Goal: Information Seeking & Learning: Stay updated

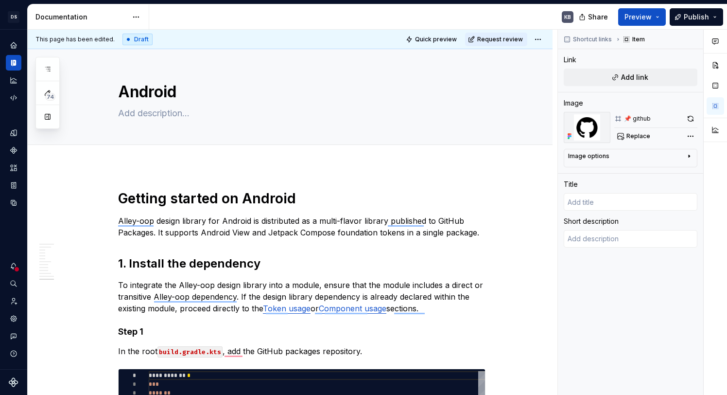
scroll to position [1803, 0]
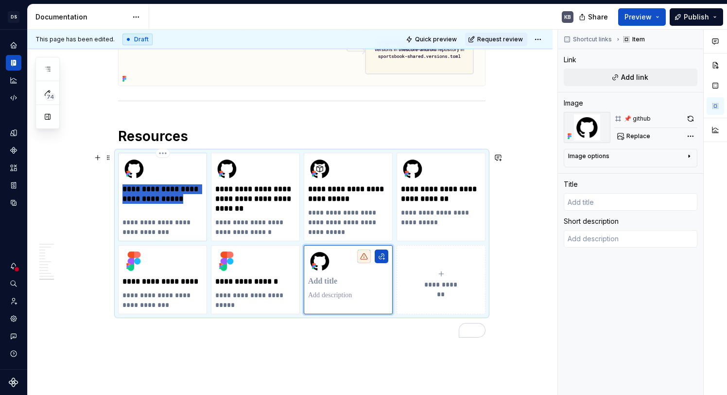
drag, startPoint x: 125, startPoint y: 189, endPoint x: 160, endPoint y: 209, distance: 40.7
click at [160, 209] on p "**********" at bounding box center [162, 198] width 80 height 29
type input "alley-oop-clients/alley-oop-android"
type textarea "*"
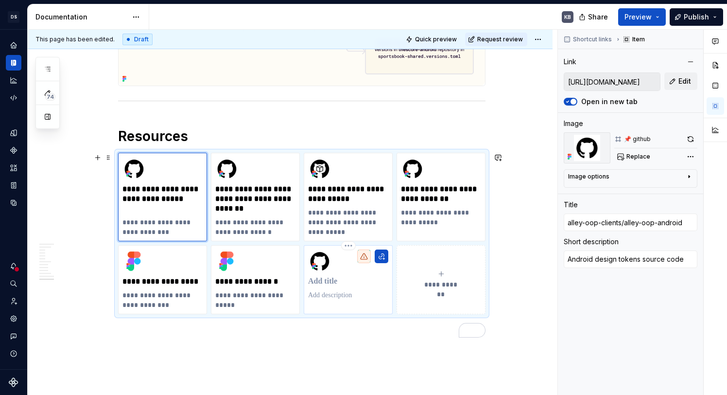
click at [337, 279] on p "To enrich screen reader interactions, please activate Accessibility in Grammarl…" at bounding box center [348, 281] width 80 height 10
type textarea "*"
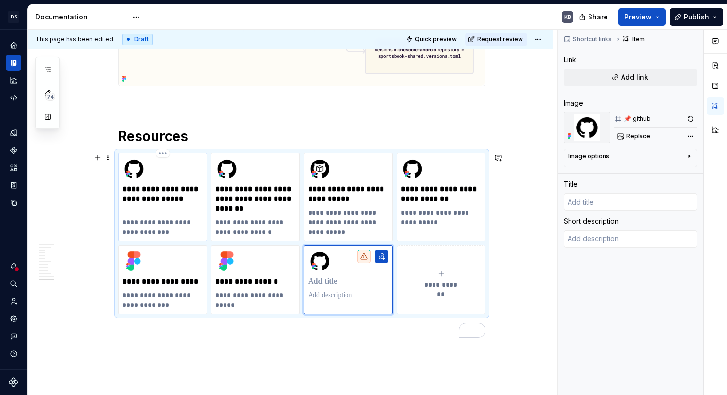
click at [180, 210] on p "**********" at bounding box center [162, 198] width 80 height 29
type input "alley-oop-clients/alley-oop-android"
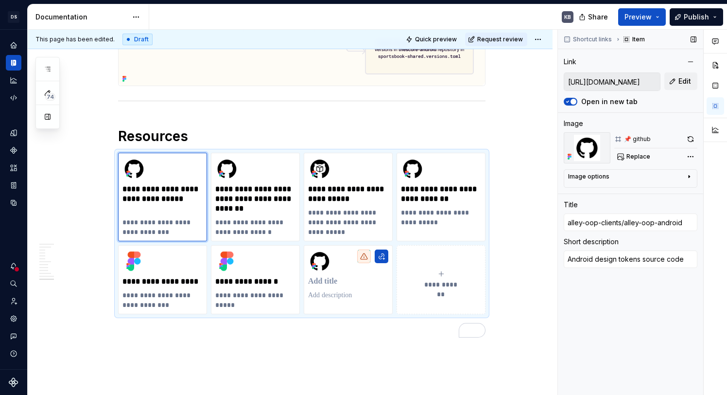
click at [603, 84] on input "[URL][DOMAIN_NAME]" at bounding box center [612, 81] width 96 height 17
click at [183, 224] on p "**********" at bounding box center [162, 226] width 80 height 19
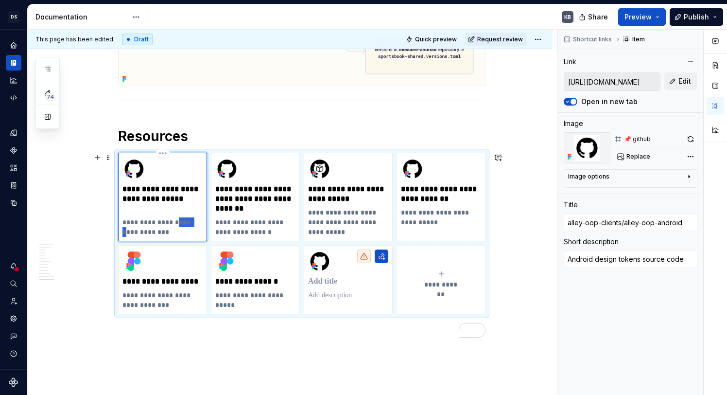
drag, startPoint x: 177, startPoint y: 223, endPoint x: 198, endPoint y: 221, distance: 20.9
click at [198, 221] on p "**********" at bounding box center [162, 226] width 80 height 19
type textarea "*"
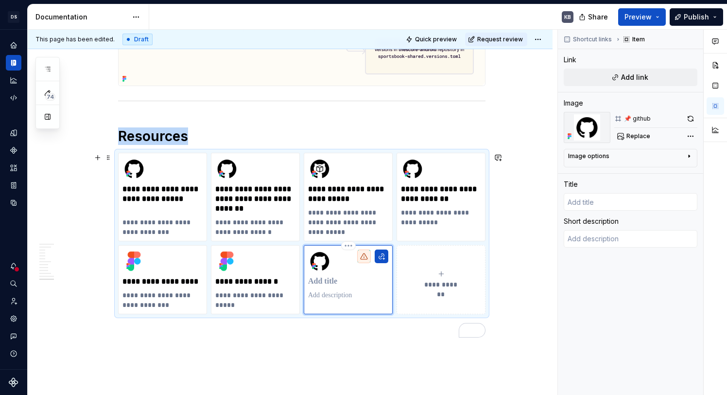
click at [351, 253] on div "To enrich screen reader interactions, please activate Accessibility in Grammarl…" at bounding box center [348, 274] width 80 height 51
click at [354, 247] on html "[PERSON_NAME]-oop KB Dataset baseline Documentation KB Share Preview Publish 74…" at bounding box center [363, 197] width 727 height 395
click at [359, 258] on div "Delete item" at bounding box center [387, 263] width 83 height 16
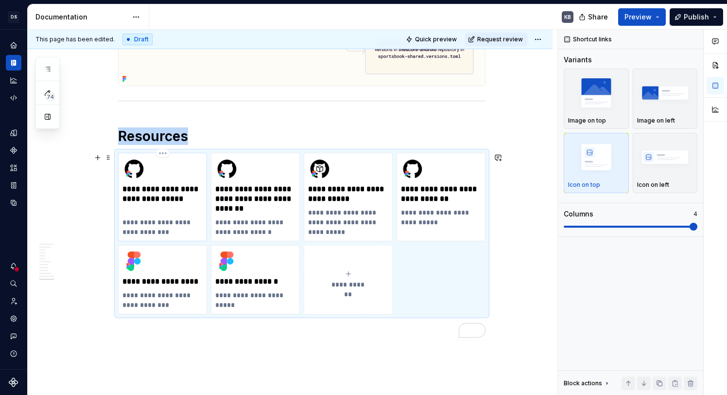
click at [186, 236] on p "**********" at bounding box center [162, 226] width 80 height 19
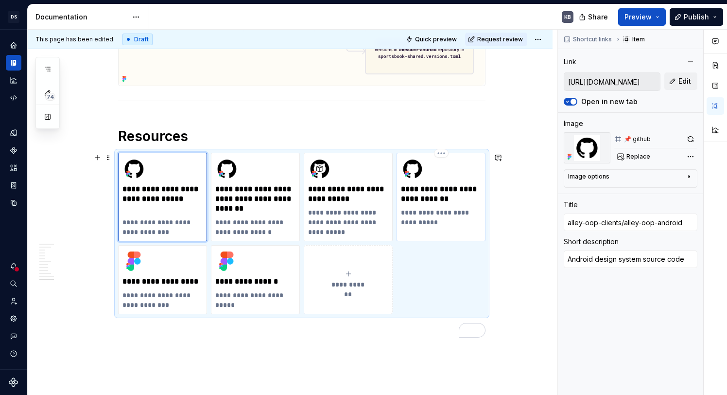
click at [440, 195] on p "**********" at bounding box center [441, 193] width 80 height 19
type textarea "*"
type input "[URL][DOMAIN_NAME]"
type input "Alley-oop design tokens releases"
type textarea "Design tokens release versions"
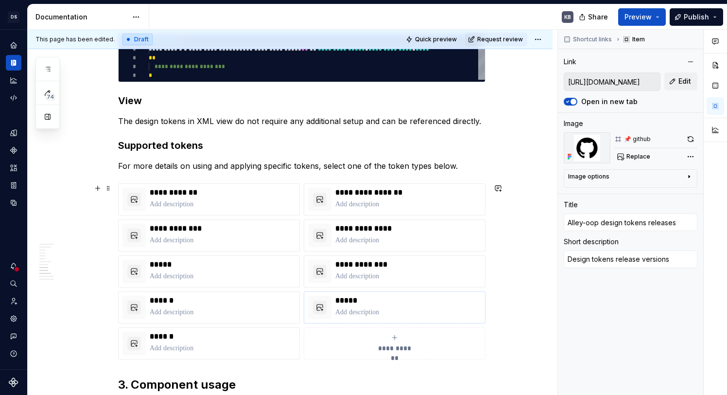
scroll to position [979, 0]
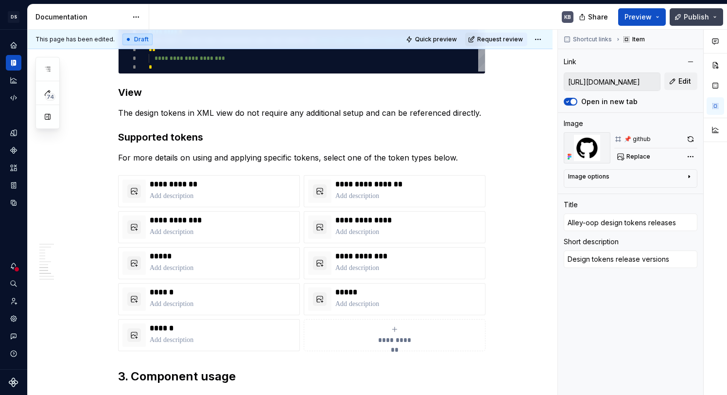
click at [695, 17] on span "Publish" at bounding box center [696, 17] width 25 height 10
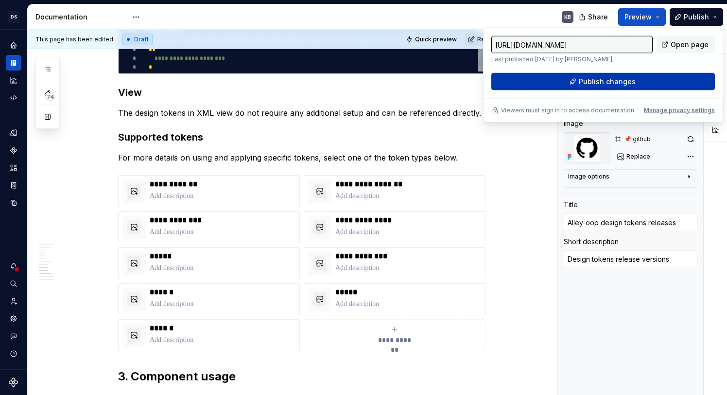
click at [632, 80] on span "Publish changes" at bounding box center [607, 82] width 57 height 10
type textarea "*"
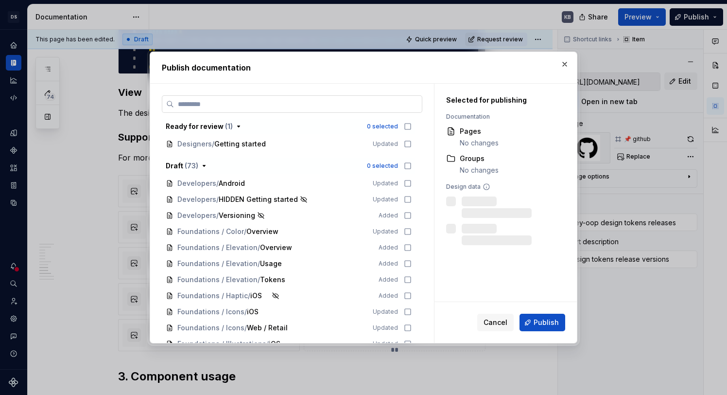
click at [372, 107] on input "search" at bounding box center [298, 104] width 248 height 10
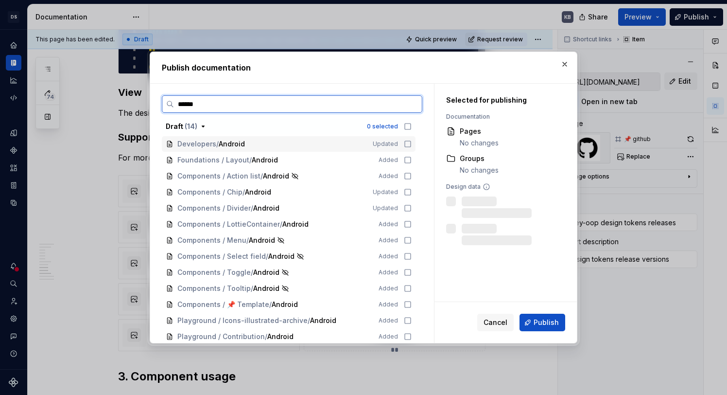
type input "*******"
click at [412, 145] on icon at bounding box center [408, 144] width 8 height 8
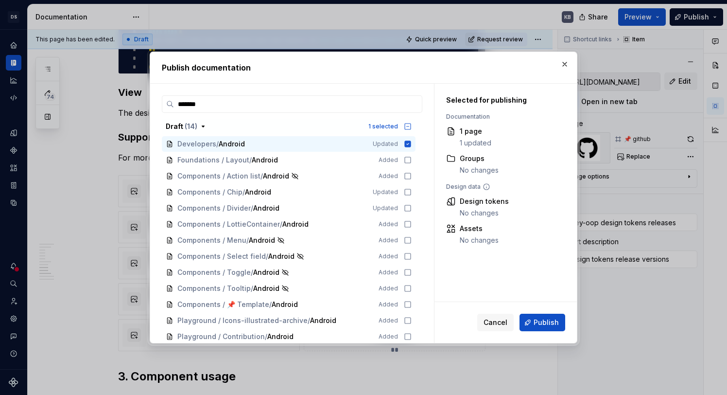
click at [540, 311] on div "Cancel Publish" at bounding box center [505, 322] width 142 height 41
click at [542, 315] on button "Publish" at bounding box center [542, 321] width 46 height 17
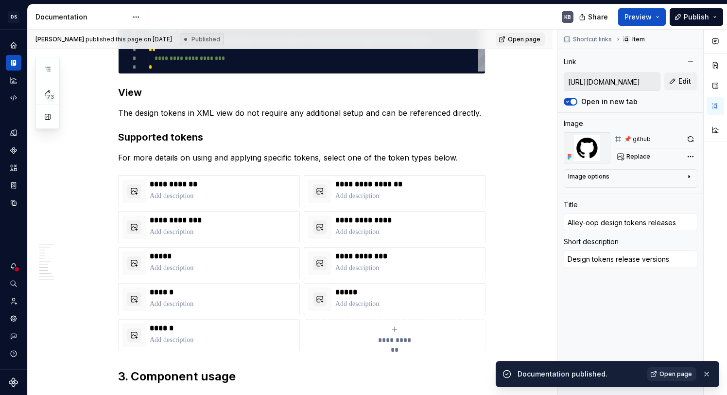
click at [669, 376] on span "Open page" at bounding box center [675, 374] width 33 height 8
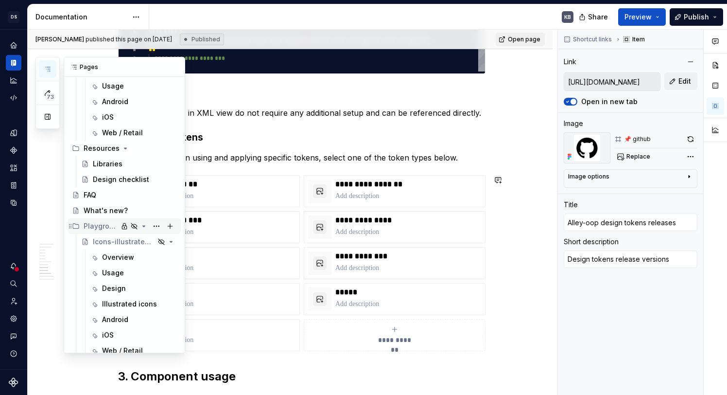
scroll to position [3156, 0]
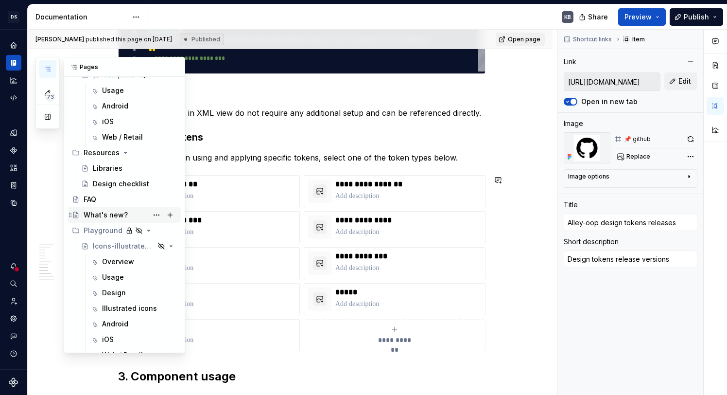
click at [103, 216] on div "What's new?" at bounding box center [106, 215] width 44 height 10
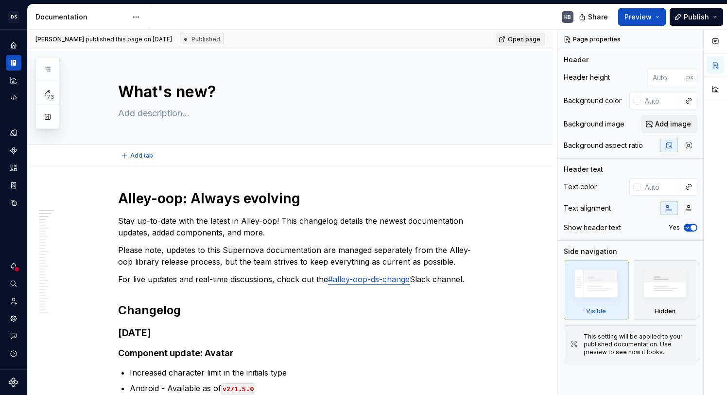
type textarea "*"
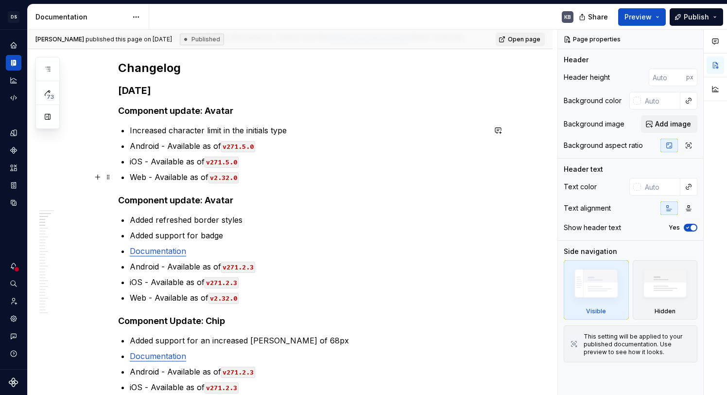
scroll to position [189, 0]
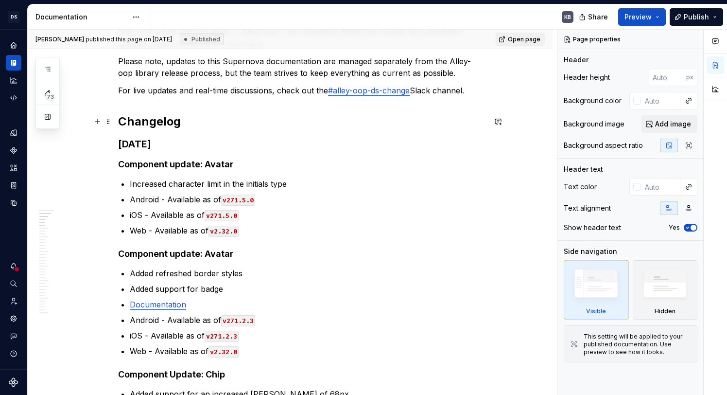
click at [198, 125] on h2 "Changelog" at bounding box center [301, 122] width 367 height 16
click at [162, 118] on h2 "Changelog" at bounding box center [301, 122] width 367 height 16
click at [183, 121] on h2 "Changelog" at bounding box center [301, 122] width 367 height 16
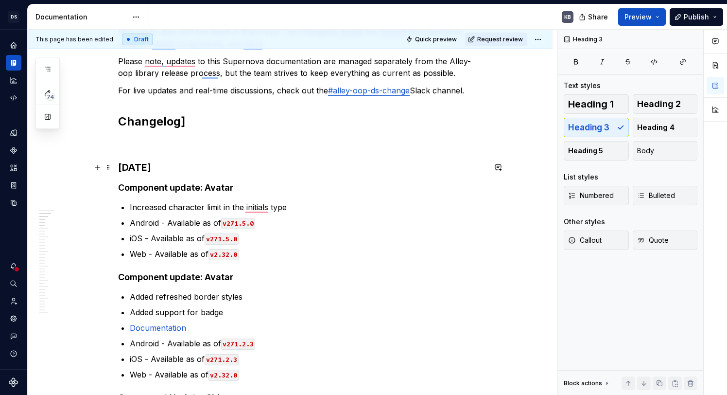
click at [138, 168] on h3 "[DATE]" at bounding box center [301, 167] width 367 height 14
click at [137, 144] on p "To enrich screen reader interactions, please activate Accessibility in Grammarl…" at bounding box center [301, 143] width 367 height 12
click at [156, 166] on h3 "[DATE]" at bounding box center [301, 167] width 367 height 14
click at [156, 144] on p "[DATE]" at bounding box center [301, 143] width 367 height 12
click at [586, 125] on span "Heading 3" at bounding box center [588, 127] width 41 height 10
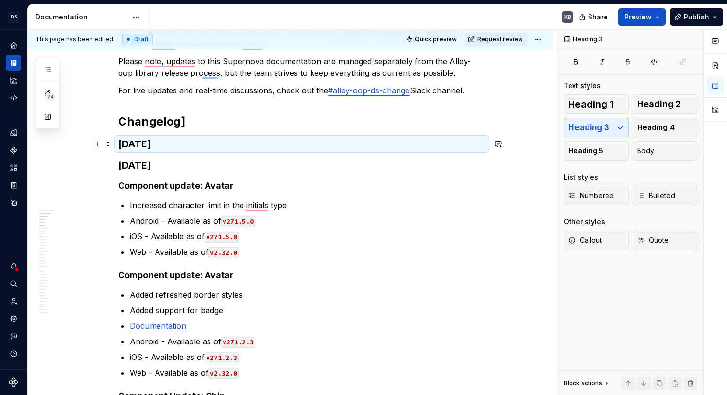
click at [235, 139] on h3 "[DATE]" at bounding box center [301, 144] width 367 height 14
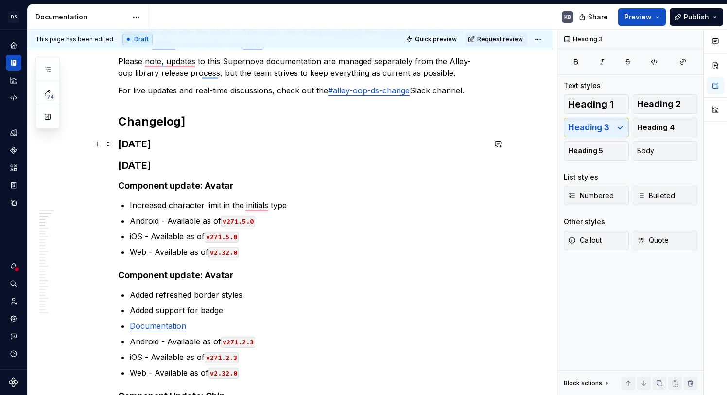
click at [228, 140] on h3 "[DATE]" at bounding box center [301, 144] width 367 height 14
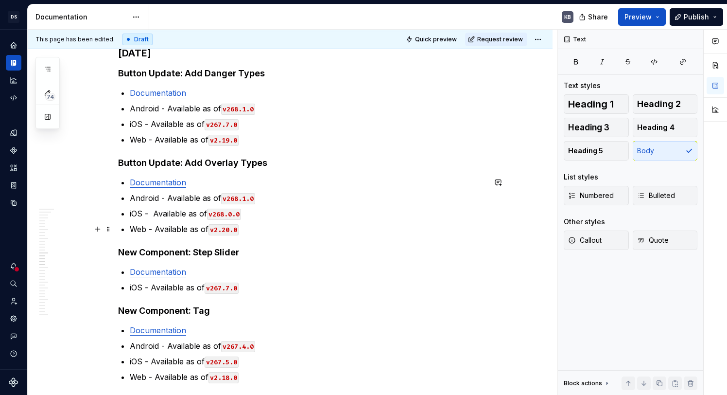
scroll to position [1206, 0]
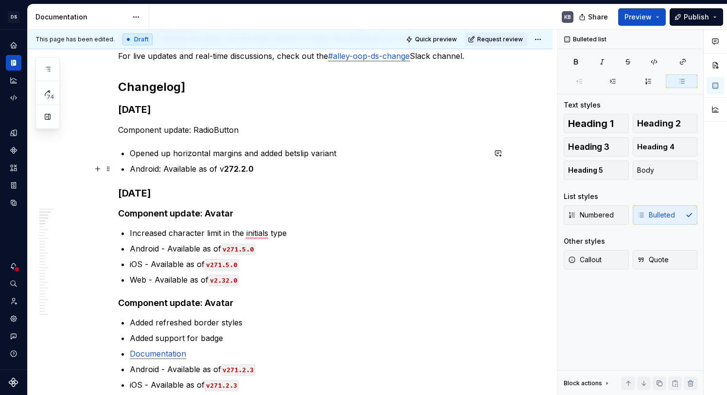
click at [220, 169] on p "Android: Available as of v 272.2.0" at bounding box center [308, 169] width 356 height 12
click at [289, 167] on p "Android: Available as of v 272.2.0" at bounding box center [313, 169] width 344 height 12
click at [221, 172] on p "Android: Available as of v 272.2.0" at bounding box center [308, 169] width 356 height 12
click at [290, 167] on p "Android: Available as of `v 272.2.0" at bounding box center [308, 169] width 356 height 12
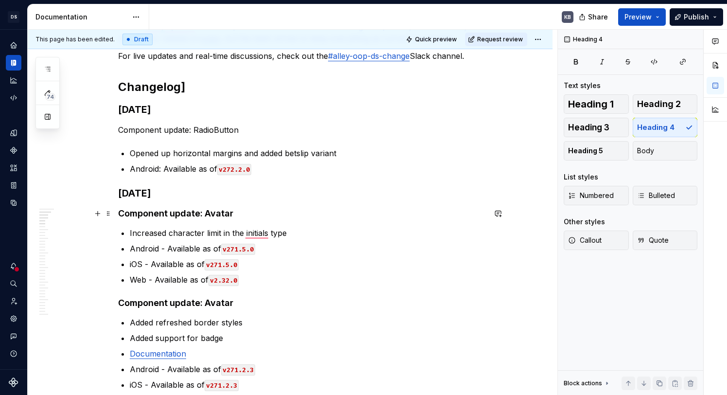
click at [211, 214] on h4 "Component update: Avatar" at bounding box center [301, 213] width 367 height 12
drag, startPoint x: 197, startPoint y: 143, endPoint x: 199, endPoint y: 134, distance: 9.9
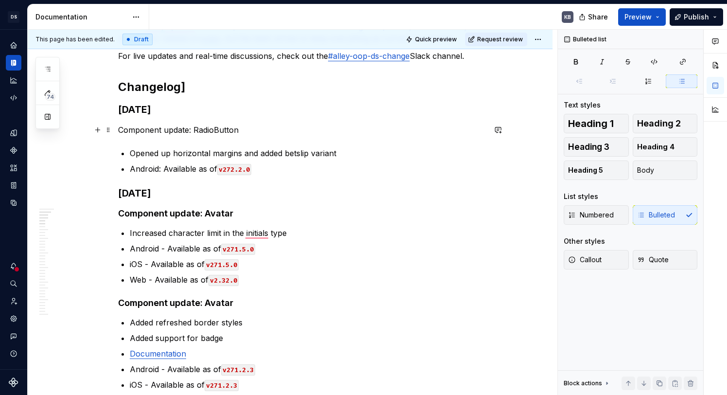
click at [199, 133] on p "Component update: RadioButton" at bounding box center [301, 130] width 367 height 12
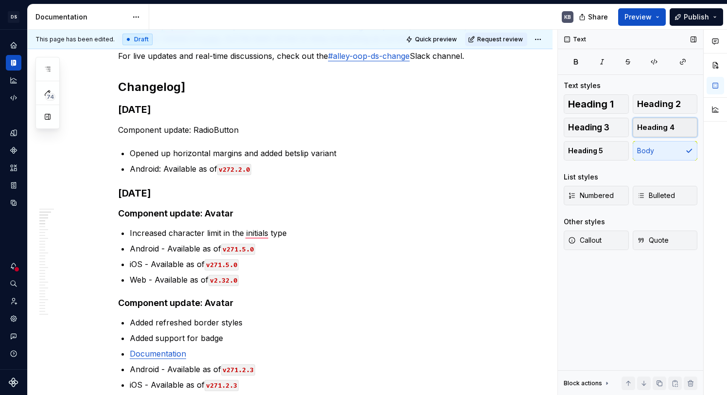
click at [681, 127] on button "Heading 4" at bounding box center [665, 127] width 65 height 19
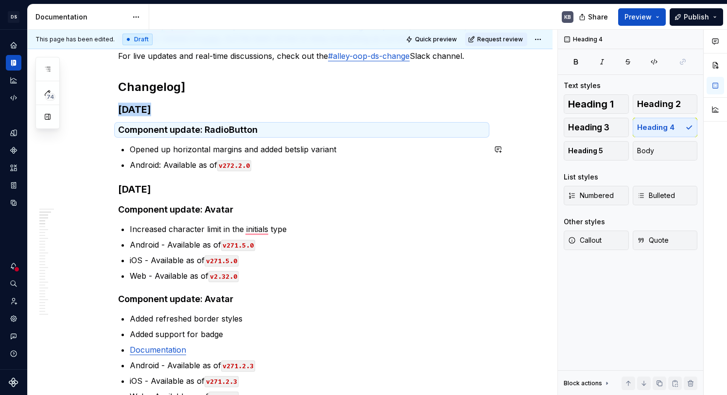
click at [358, 169] on p "Android: Available as of v272.2.0" at bounding box center [308, 165] width 356 height 12
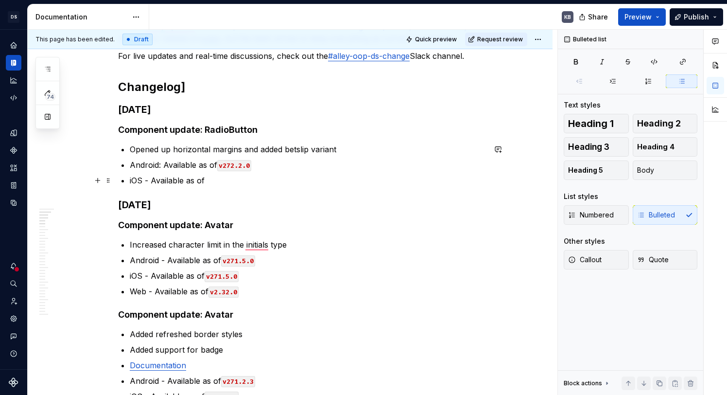
click at [231, 181] on p "iOS - Available as of" at bounding box center [308, 180] width 356 height 12
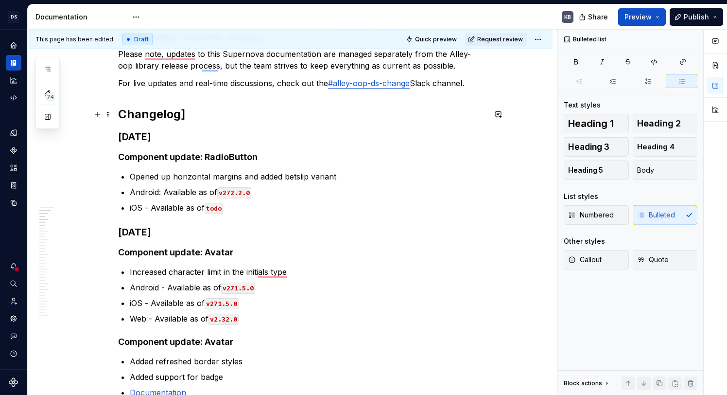
click at [202, 119] on h2 "Changelog]" at bounding box center [301, 114] width 367 height 16
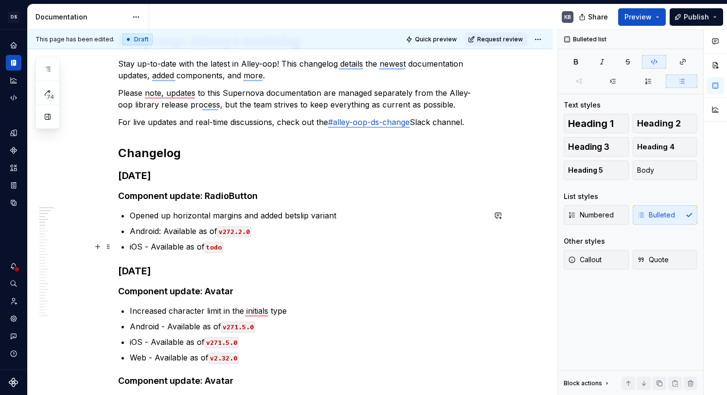
drag, startPoint x: 254, startPoint y: 248, endPoint x: 232, endPoint y: 228, distance: 29.2
click at [253, 248] on p "iOS - Available as of todo" at bounding box center [308, 247] width 356 height 12
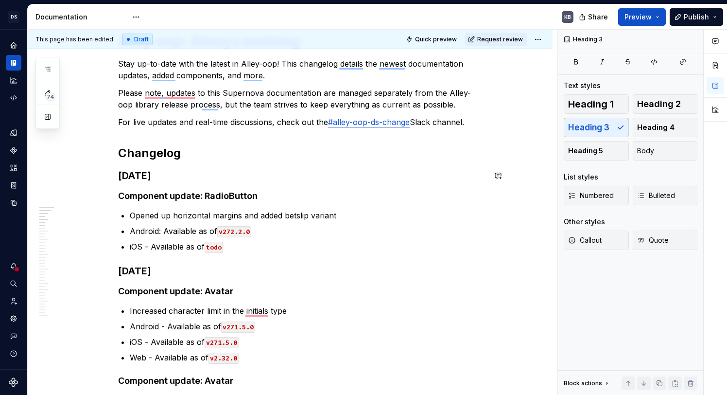
click at [201, 170] on h3 "[DATE]" at bounding box center [301, 176] width 367 height 14
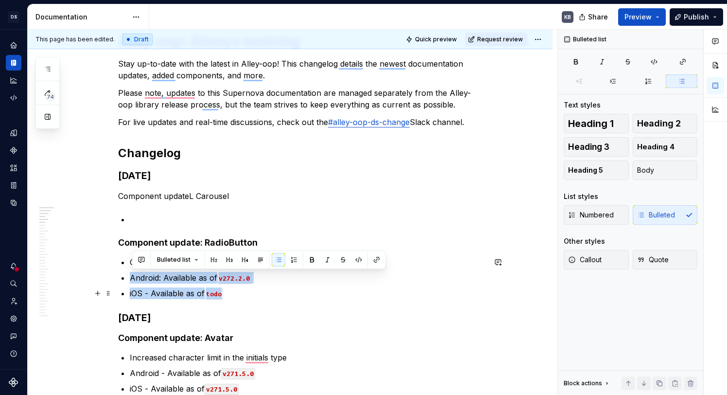
drag, startPoint x: 132, startPoint y: 276, endPoint x: 236, endPoint y: 291, distance: 104.5
click at [236, 291] on ul "Opened up horizontal margins and added betslip variant Android: Available as of…" at bounding box center [308, 277] width 356 height 43
copy ul "Android: Available as of v272.2.0 iOS - Available as of todo"
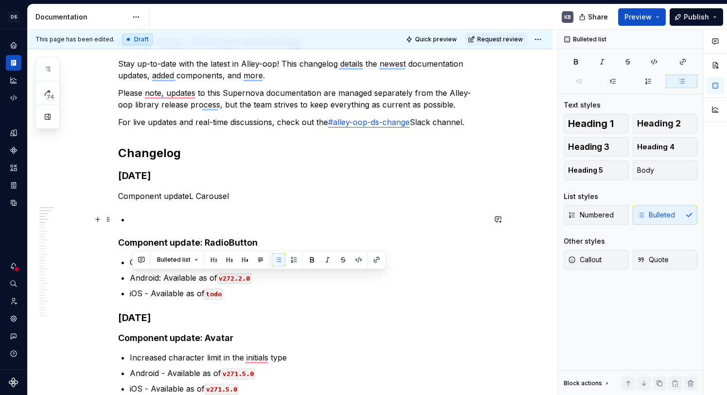
click at [169, 215] on p "To enrich screen reader interactions, please activate Accessibility in Grammarl…" at bounding box center [308, 219] width 356 height 12
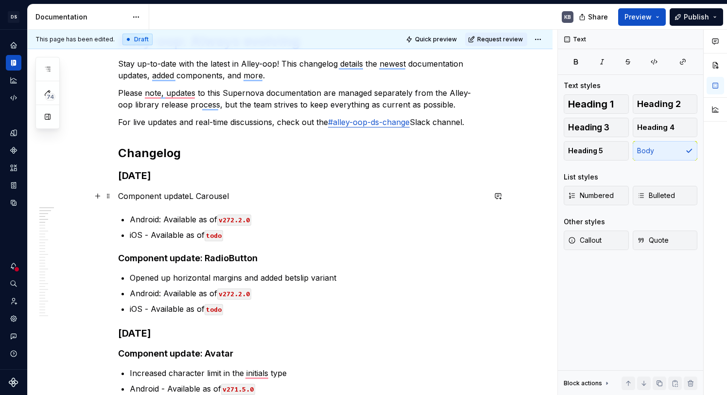
click at [234, 200] on p "Component updateL Carousel" at bounding box center [301, 196] width 367 height 12
click at [221, 198] on p "Component updateL Carousel" at bounding box center [301, 196] width 367 height 12
click at [251, 254] on h4 "Component update: RadioButton" at bounding box center [301, 258] width 367 height 12
click at [203, 195] on p "Component updateL Carousel" at bounding box center [301, 196] width 367 height 12
click at [675, 121] on button "Heading 4" at bounding box center [665, 127] width 65 height 19
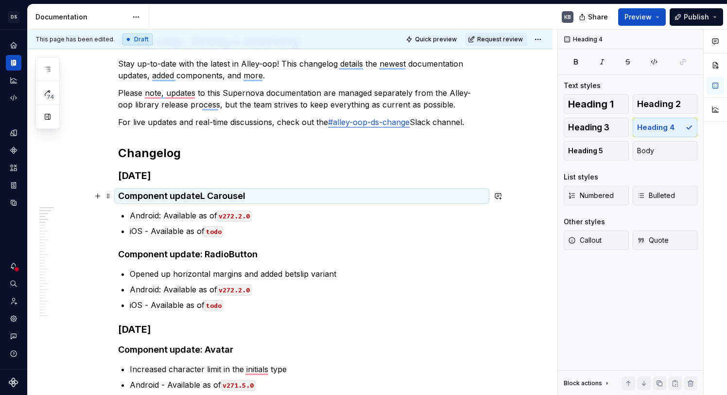
click at [298, 196] on h4 "Component updateL Carousel" at bounding box center [301, 196] width 367 height 12
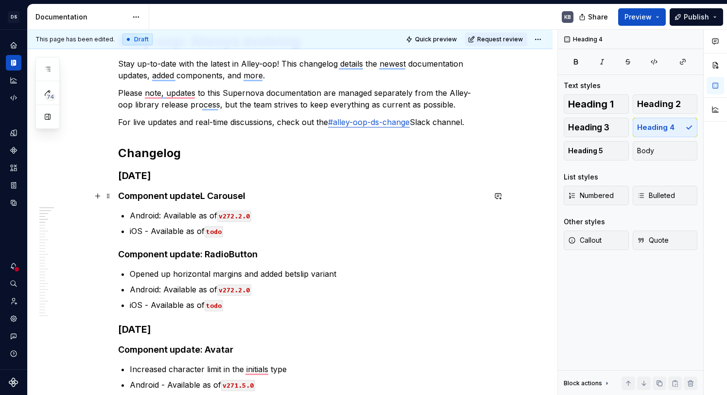
click at [204, 195] on h4 "Component updateL Carousel" at bounding box center [301, 196] width 367 height 12
click at [207, 193] on h4 "Component updateL Carousel" at bounding box center [301, 196] width 367 height 12
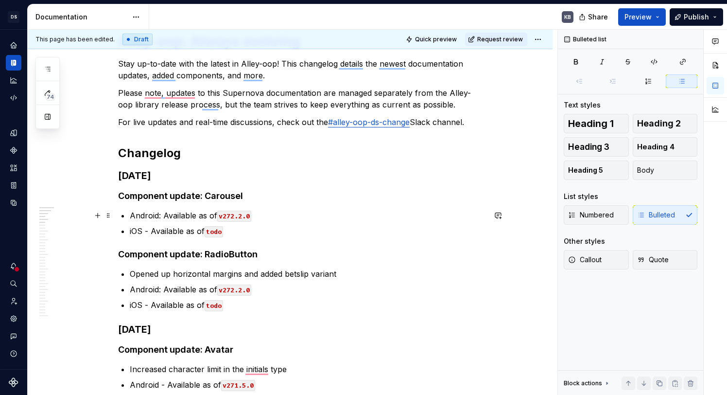
drag, startPoint x: 133, startPoint y: 214, endPoint x: 141, endPoint y: 216, distance: 8.5
click at [133, 215] on p "Android: Available as of v272.2.0" at bounding box center [308, 215] width 356 height 12
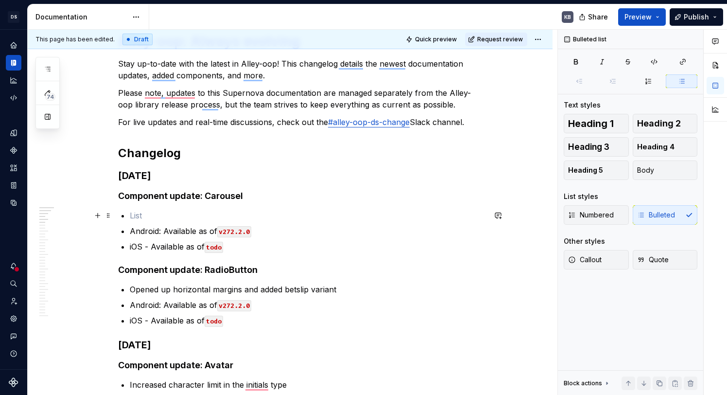
click at [144, 213] on p "To enrich screen reader interactions, please activate Accessibility in Grammarl…" at bounding box center [308, 215] width 356 height 12
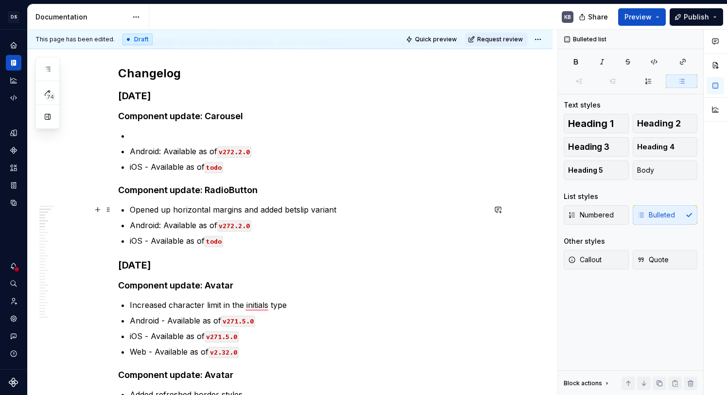
click at [264, 210] on p "Opened up horizontal margins and added betslip variant" at bounding box center [308, 210] width 356 height 12
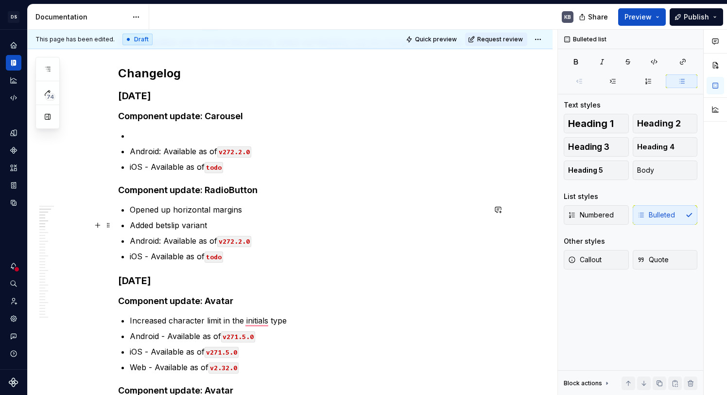
click at [253, 217] on ul "Opened up horizontal margins Added betslip variant Android: Available as of v27…" at bounding box center [308, 233] width 356 height 58
drag, startPoint x: 225, startPoint y: 220, endPoint x: 192, endPoint y: 182, distance: 50.6
click at [225, 219] on p "Added betslip variant" at bounding box center [308, 225] width 356 height 12
click at [166, 133] on p "To enrich screen reader interactions, please activate Accessibility in Grammarl…" at bounding box center [308, 136] width 356 height 12
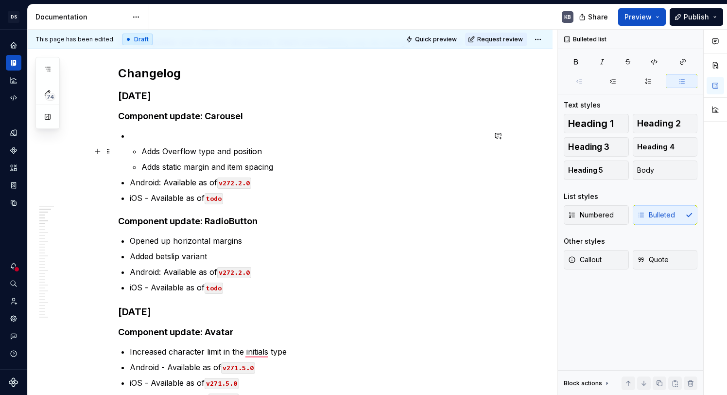
click at [143, 149] on p "Adds Overflow type and position" at bounding box center [313, 151] width 344 height 12
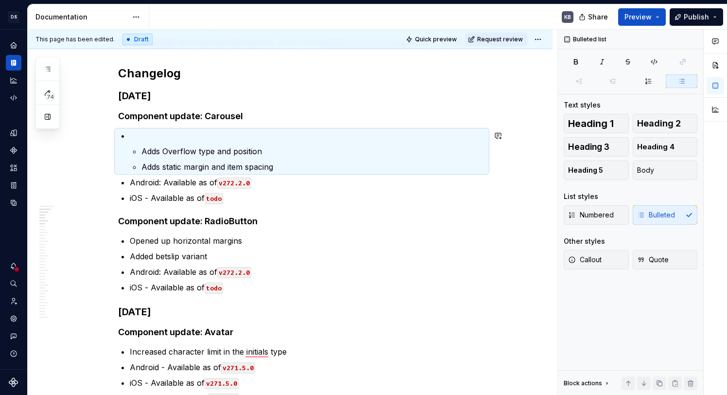
click at [144, 148] on p "Adds Overflow type and position" at bounding box center [313, 151] width 344 height 12
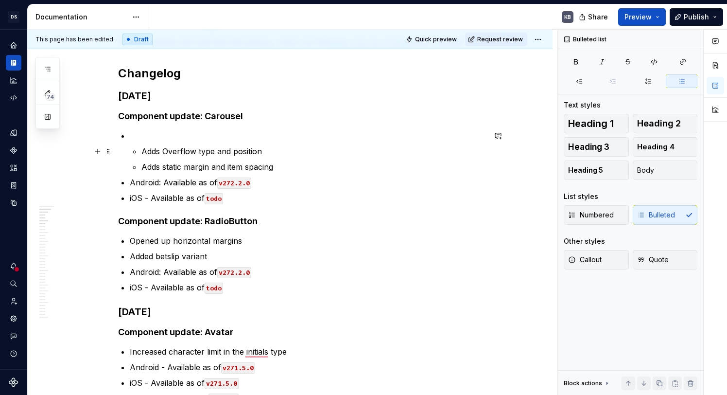
click at [145, 153] on p "Adds Overflow type and position" at bounding box center [313, 151] width 344 height 12
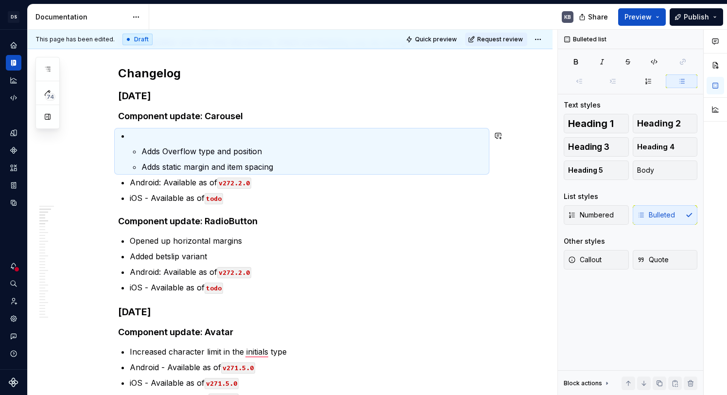
click at [142, 152] on li "Adds Overflow type and position Adds static margin and item spacing" at bounding box center [308, 151] width 356 height 43
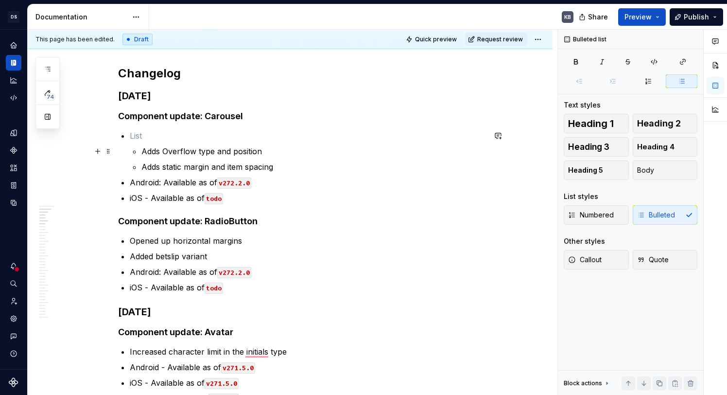
click at [147, 152] on p "Adds Overflow type and position" at bounding box center [313, 151] width 344 height 12
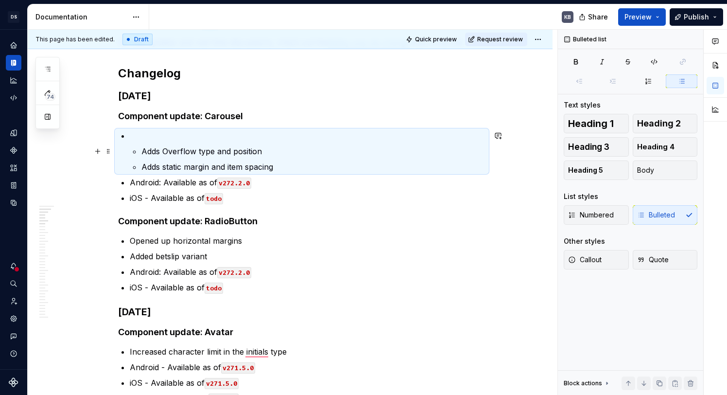
click at [147, 152] on p "Adds Overflow type and position" at bounding box center [313, 151] width 344 height 12
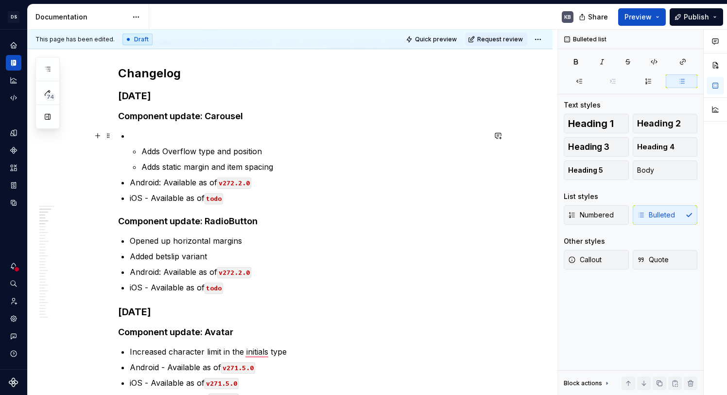
drag, startPoint x: 140, startPoint y: 139, endPoint x: 151, endPoint y: 137, distance: 10.9
click at [140, 139] on p "To enrich screen reader interactions, please activate Accessibility in Grammarl…" at bounding box center [308, 136] width 356 height 12
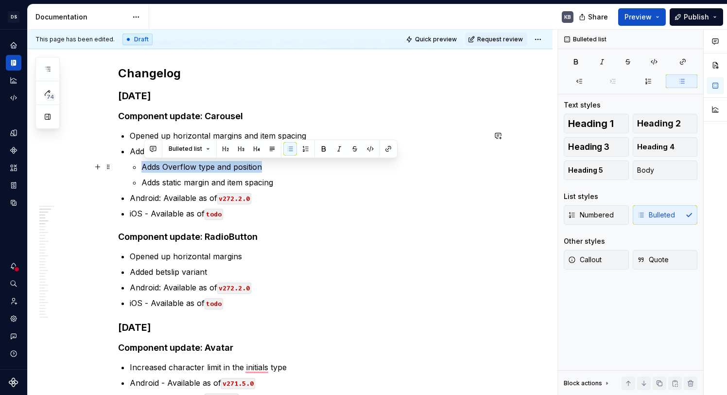
drag, startPoint x: 280, startPoint y: 166, endPoint x: 146, endPoint y: 163, distance: 134.1
click at [146, 163] on p "Adds Overflow type and position" at bounding box center [313, 167] width 344 height 12
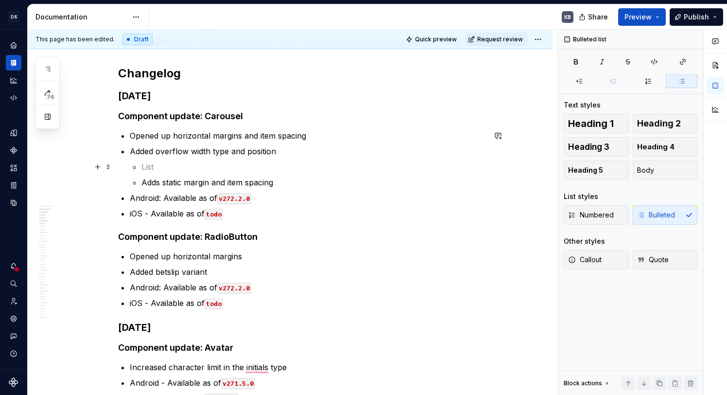
click at [179, 172] on ul "Adds static margin and item spacing" at bounding box center [313, 174] width 344 height 27
click at [174, 183] on p "Adds static margin and item spacing" at bounding box center [313, 182] width 344 height 12
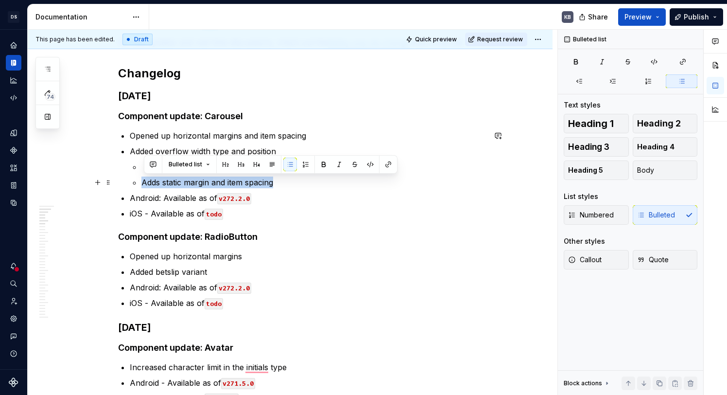
click at [174, 183] on p "Adds static margin and item spacing" at bounding box center [313, 182] width 344 height 12
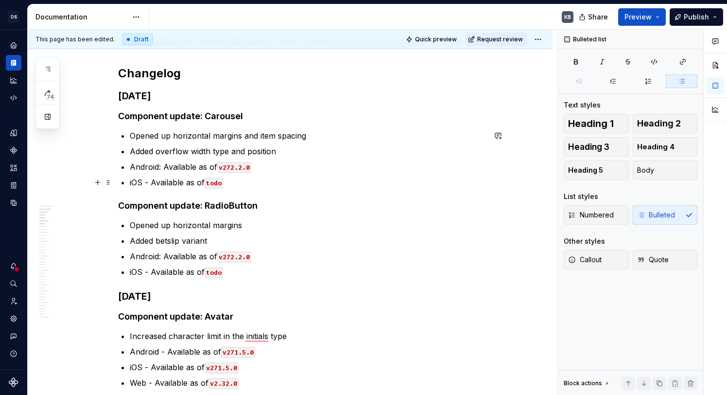
click at [235, 182] on p "iOS - Available as of todo" at bounding box center [308, 182] width 356 height 12
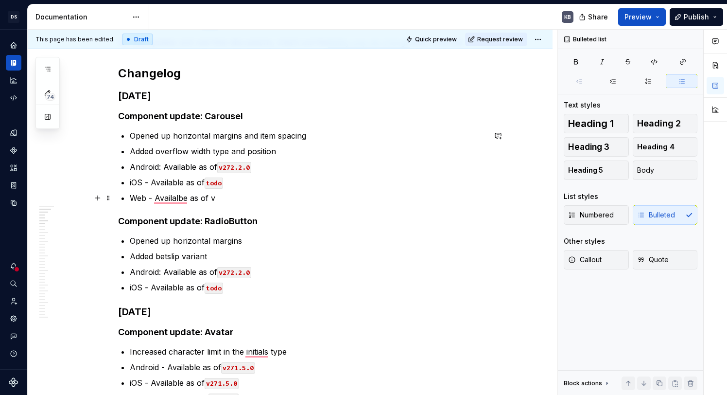
click at [213, 199] on p "Web - Availalbe as of v" at bounding box center [308, 198] width 356 height 12
click at [222, 199] on p "Web - Availalbe as of `v" at bounding box center [308, 198] width 356 height 12
click at [215, 195] on code "v" at bounding box center [211, 198] width 7 height 11
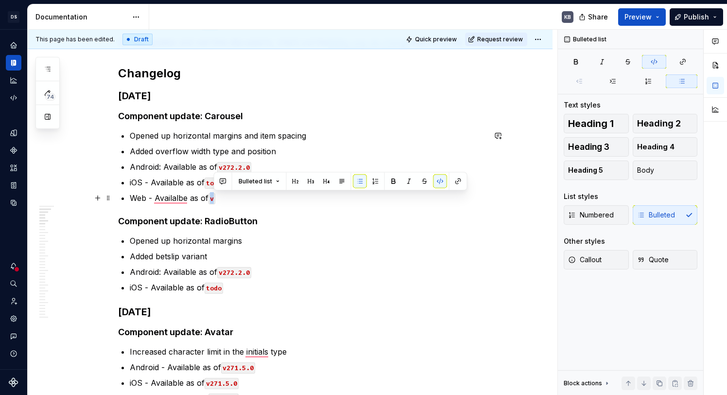
click at [215, 195] on code "v" at bounding box center [211, 198] width 7 height 11
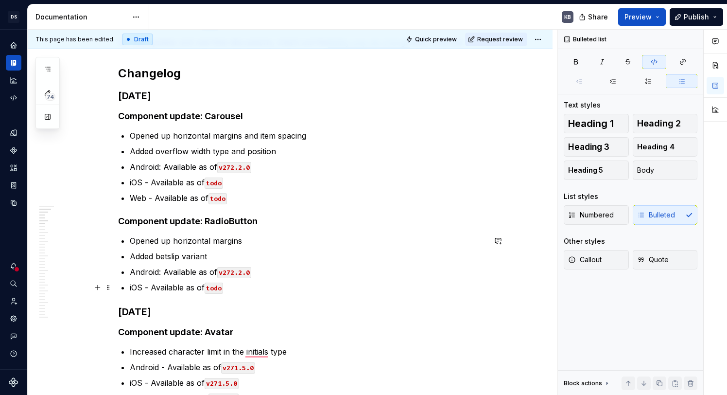
click at [239, 289] on p "iOS - Available as of todo" at bounding box center [308, 287] width 356 height 12
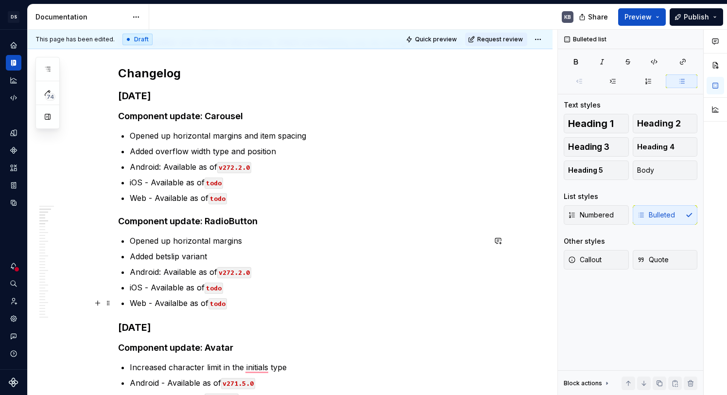
click at [305, 306] on p "Web - Availalbe as of todo" at bounding box center [308, 303] width 356 height 12
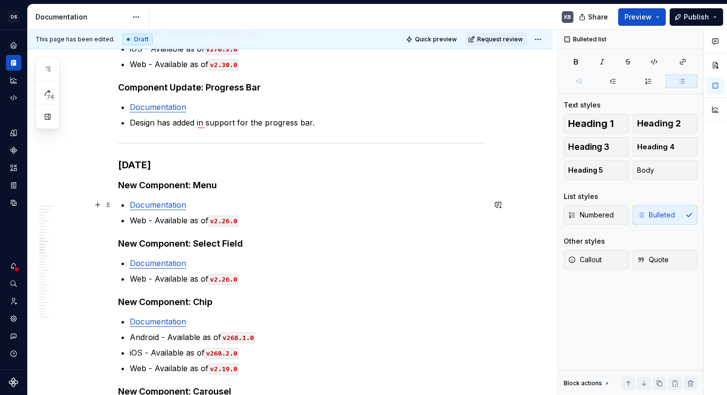
scroll to position [947, 0]
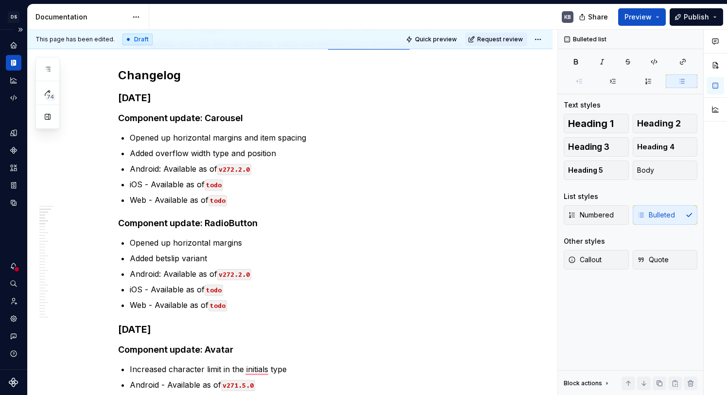
type textarea "*"
